Goal: Task Accomplishment & Management: Use online tool/utility

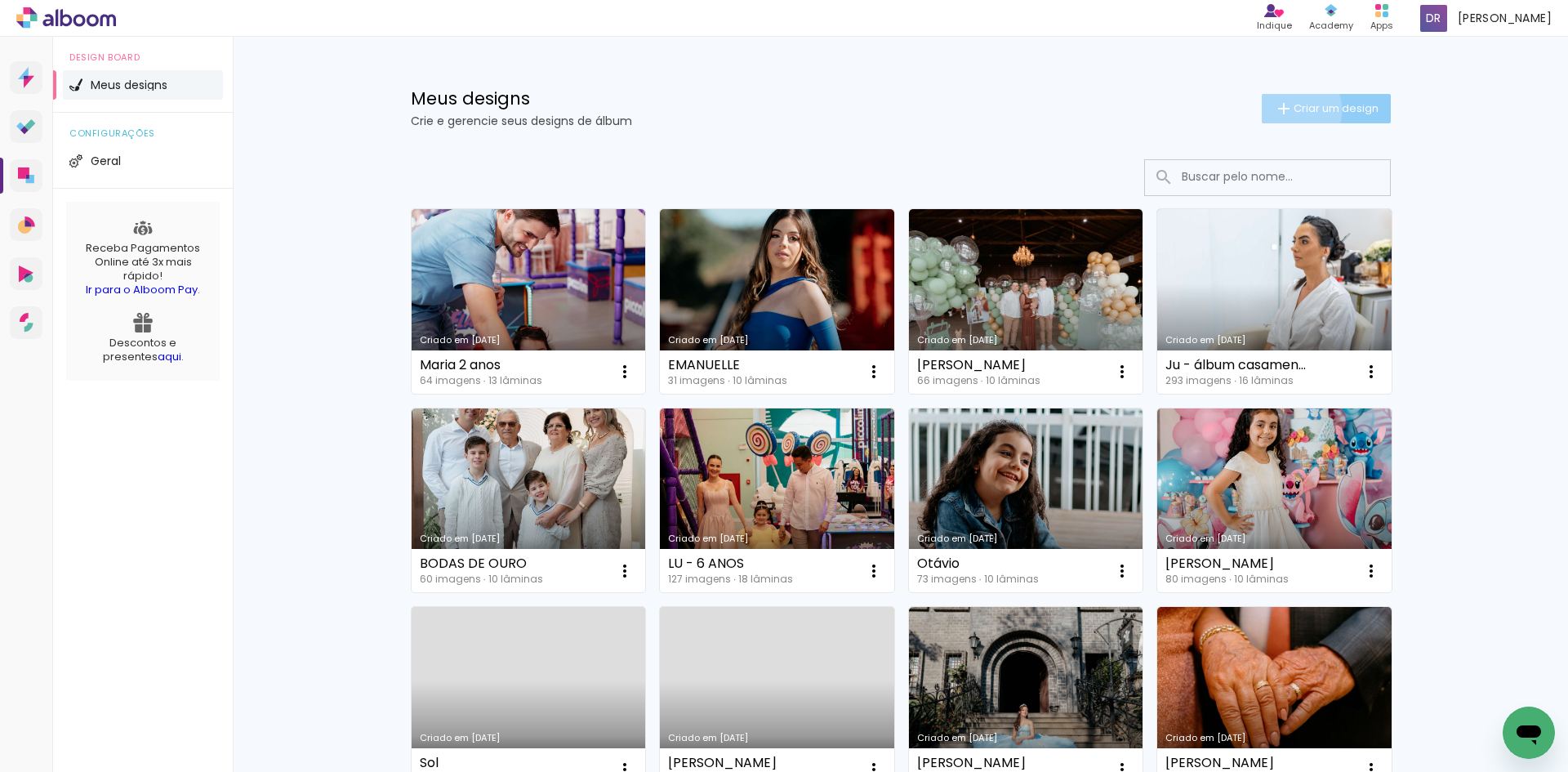
click at [1294, 110] on span "Criar um design" at bounding box center [1337, 108] width 85 height 10
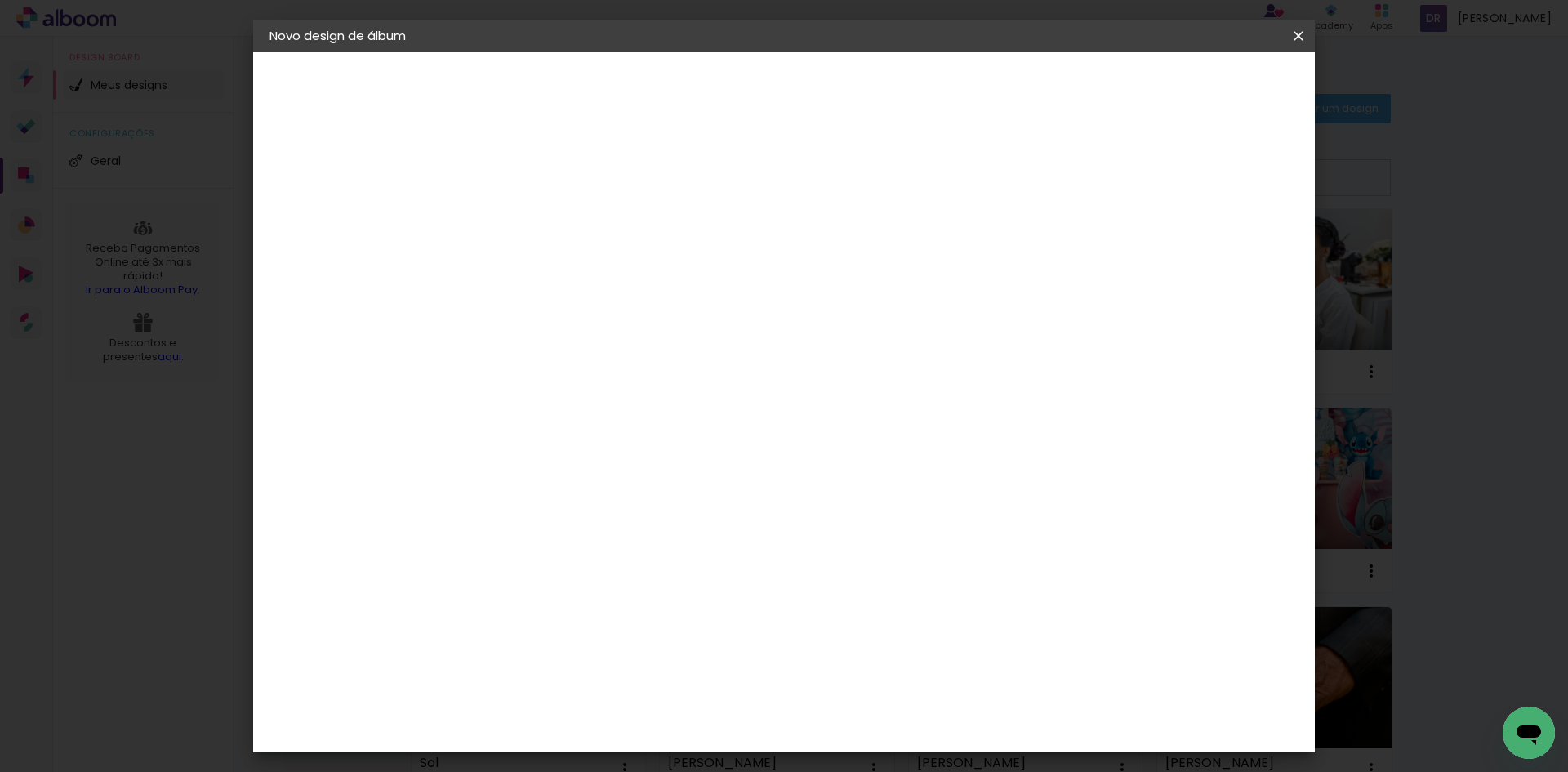
click at [537, 207] on input at bounding box center [537, 218] width 0 height 25
type input "Kassi"
type paper-input "Kassi"
click at [704, 73] on paper-button "Avançar" at bounding box center [664, 87] width 80 height 28
click at [660, 309] on input at bounding box center [579, 310] width 165 height 20
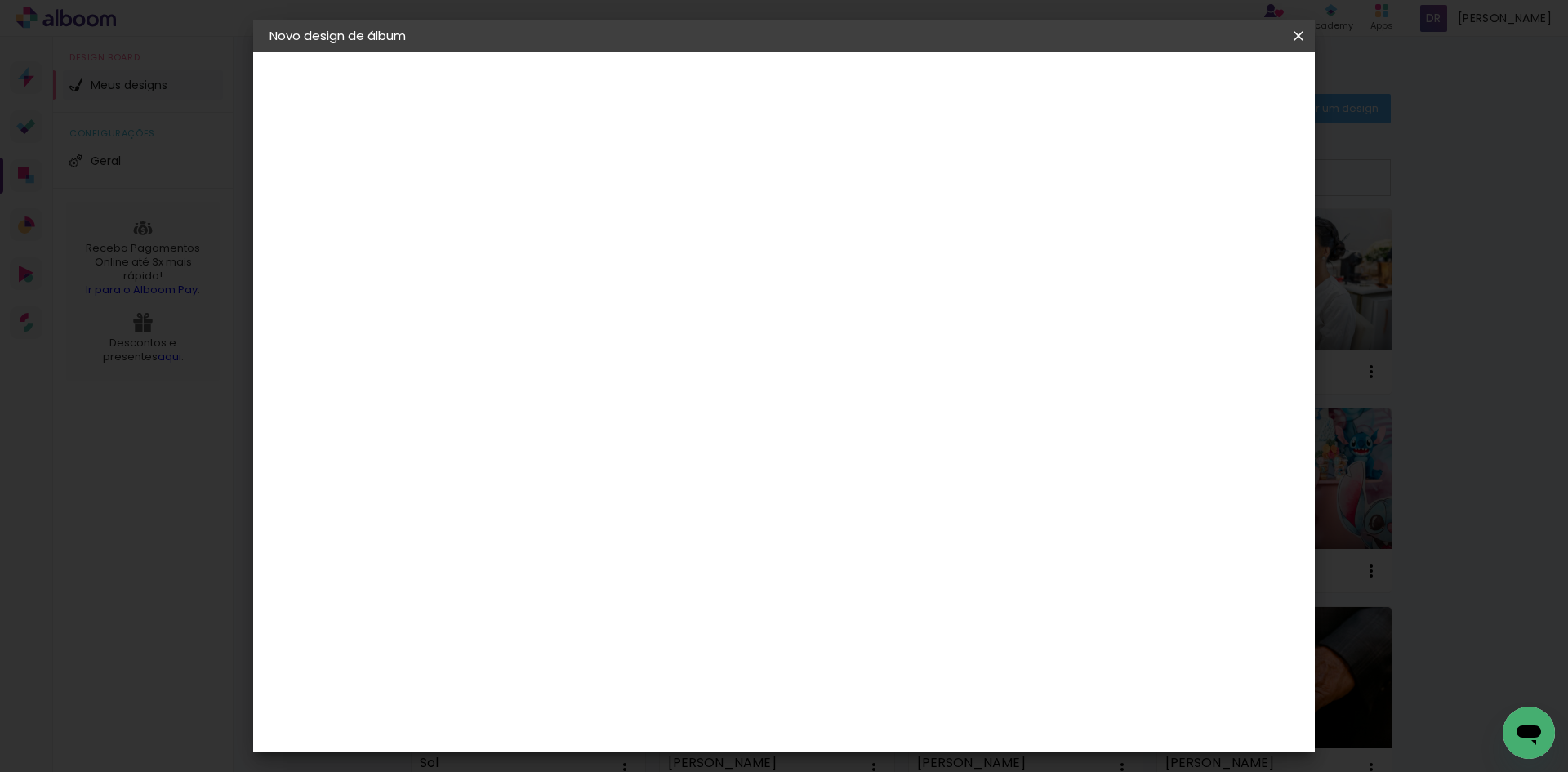
type input "canaan"
type paper-input "canaan"
click at [633, 361] on paper-item "Canaan Álbuns" at bounding box center [561, 373] width 144 height 43
click at [799, 98] on paper-button "Avançar" at bounding box center [759, 87] width 80 height 28
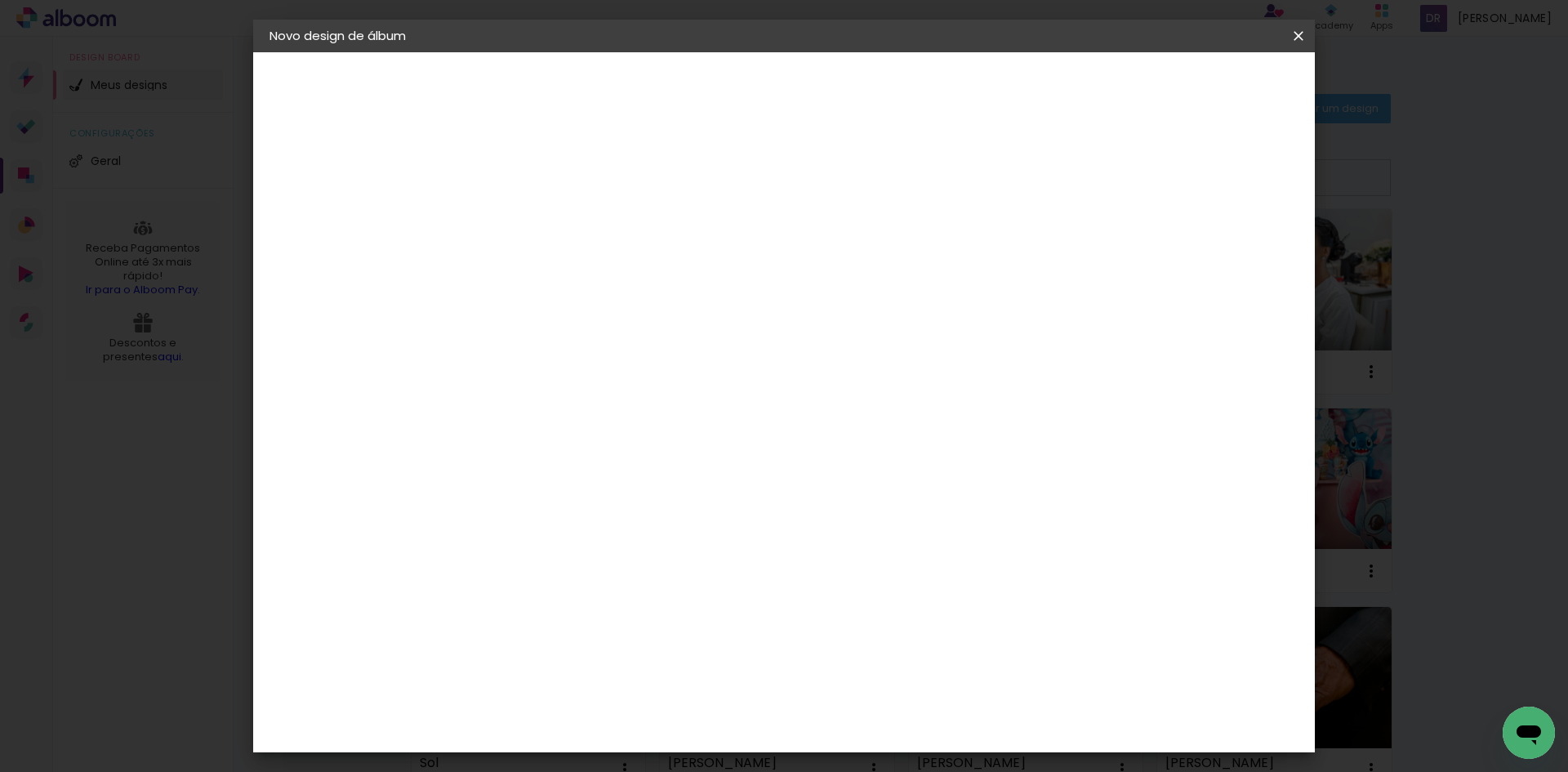
click at [647, 761] on span "20 × 30" at bounding box center [608, 777] width 76 height 33
click at [0, 0] on slot "Avançar" at bounding box center [0, 0] width 0 height 0
click at [1099, 189] on div "mm Mostrar sangria" at bounding box center [794, 177] width 609 height 37
drag, startPoint x: 1165, startPoint y: 184, endPoint x: 1212, endPoint y: 134, distance: 68.6
click at [991, 183] on div at bounding box center [983, 176] width 15 height 15
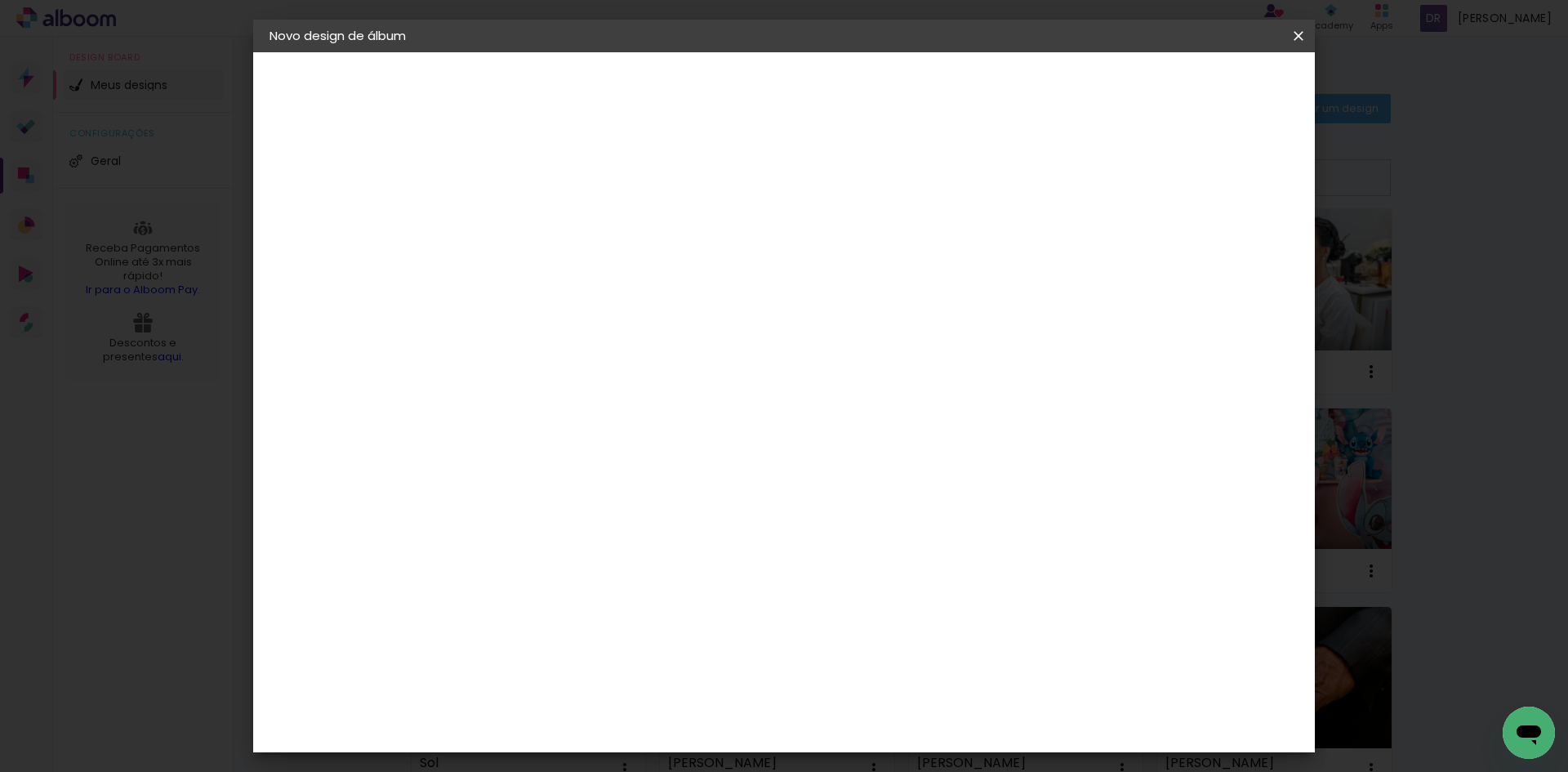
type paper-checkbox "on"
click at [1083, 91] on span "Iniciar design" at bounding box center [1045, 86] width 74 height 11
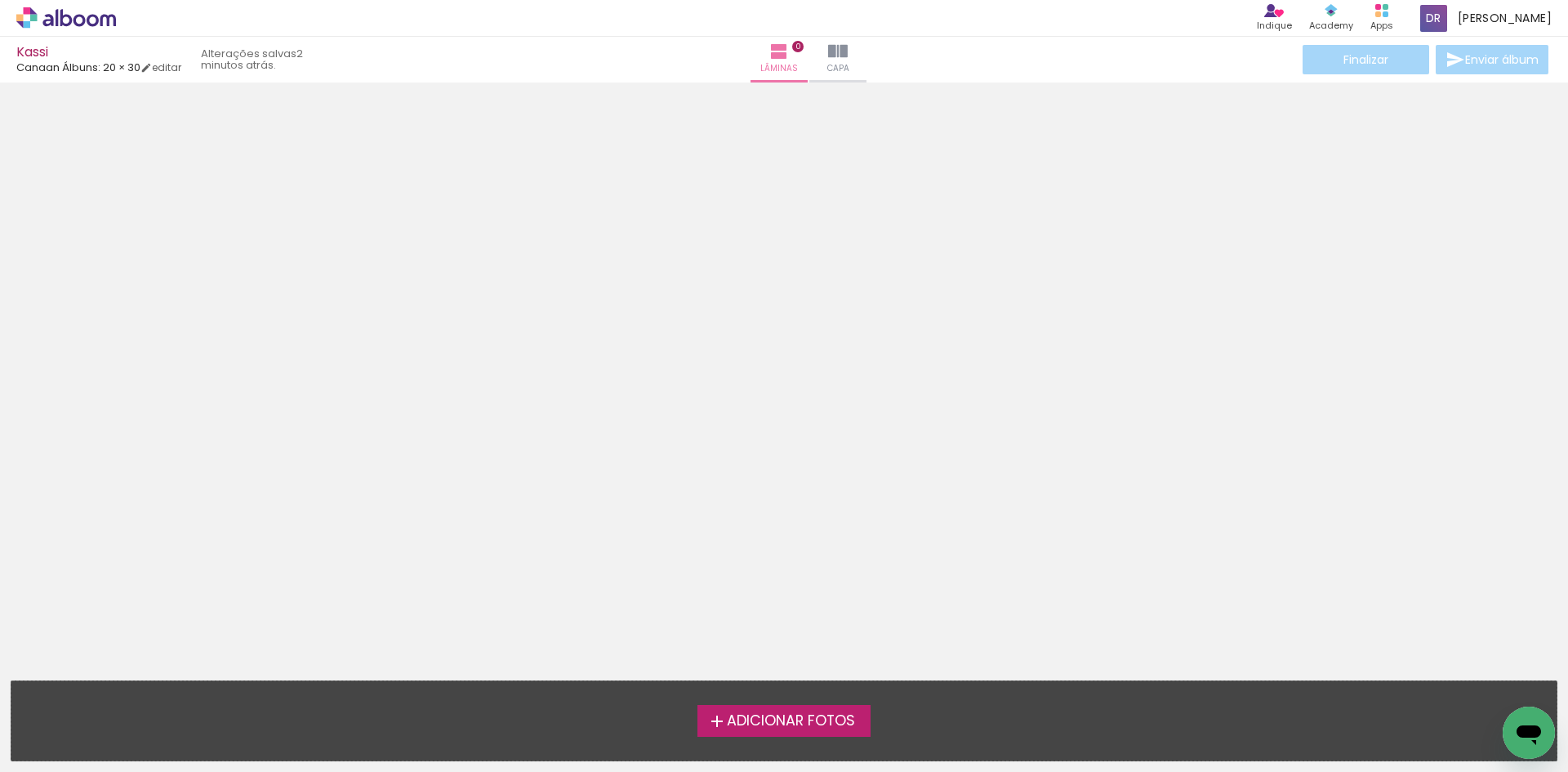
click at [831, 715] on span "Adicionar Fotos" at bounding box center [790, 721] width 128 height 15
click at [0, 0] on input "file" at bounding box center [0, 0] width 0 height 0
click at [98, 21] on icon at bounding box center [92, 20] width 12 height 12
